Goal: Task Accomplishment & Management: Complete application form

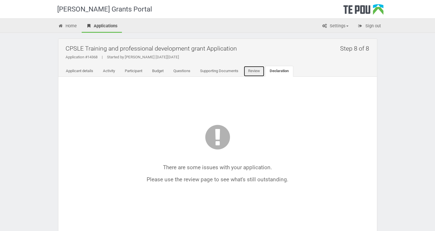
click at [259, 70] on link "Review" at bounding box center [253, 71] width 21 height 11
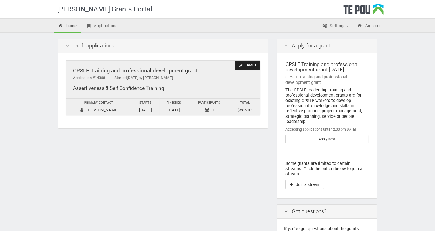
click at [244, 63] on div "Draft" at bounding box center [247, 65] width 25 height 9
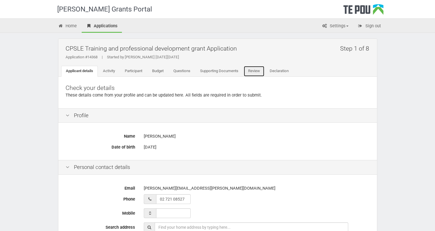
click at [255, 71] on link "Review" at bounding box center [253, 71] width 21 height 11
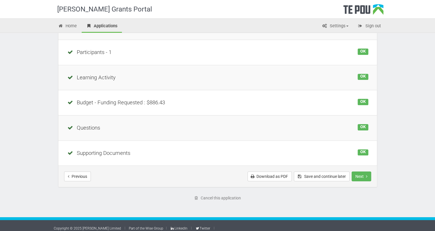
scroll to position [104, 0]
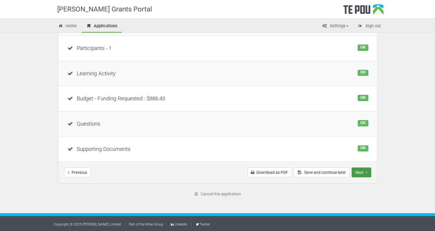
click at [361, 172] on button "Next" at bounding box center [361, 172] width 20 height 10
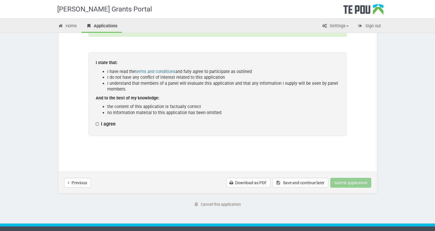
scroll to position [96, 0]
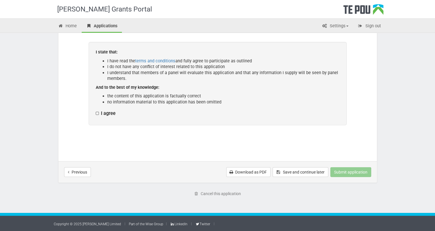
click at [102, 113] on label "I agree" at bounding box center [106, 114] width 20 height 6
click at [96, 111] on input "I agree" at bounding box center [95, 110] width 0 height 0
checkbox input "true"
click at [359, 172] on button "Submit application" at bounding box center [350, 172] width 41 height 10
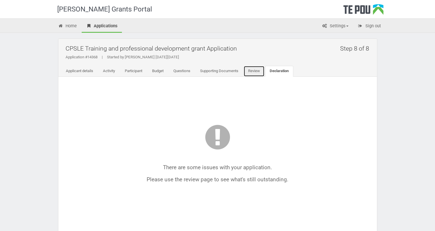
click at [255, 74] on link "Review" at bounding box center [253, 71] width 21 height 11
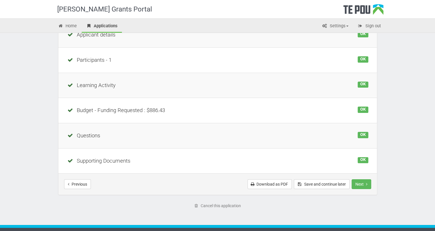
scroll to position [104, 0]
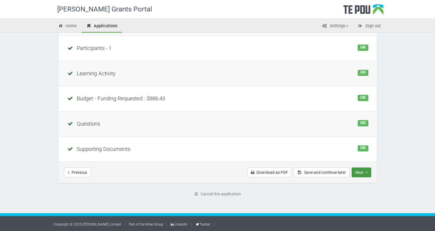
click at [362, 174] on button "Next" at bounding box center [361, 172] width 20 height 10
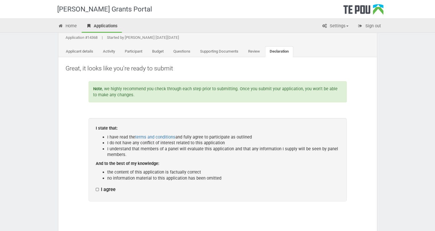
scroll to position [96, 0]
